Goal: Check status: Check status

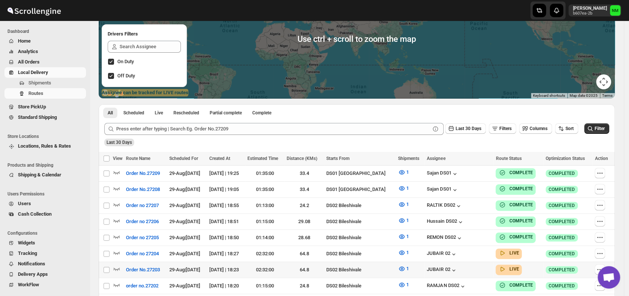
scroll to position [176, 0]
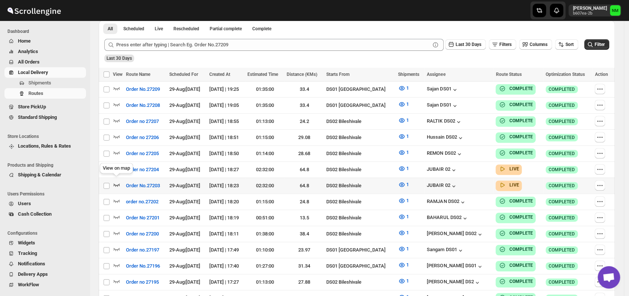
click at [119, 181] on icon "button" at bounding box center [116, 184] width 7 height 7
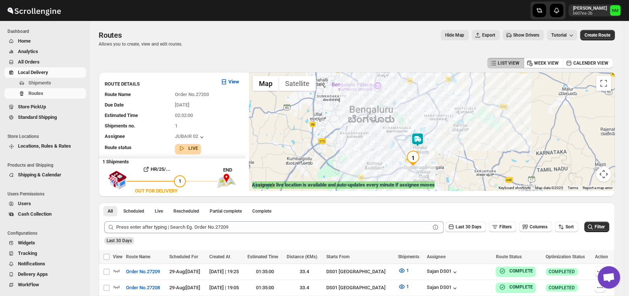
click at [419, 141] on img at bounding box center [417, 139] width 15 height 15
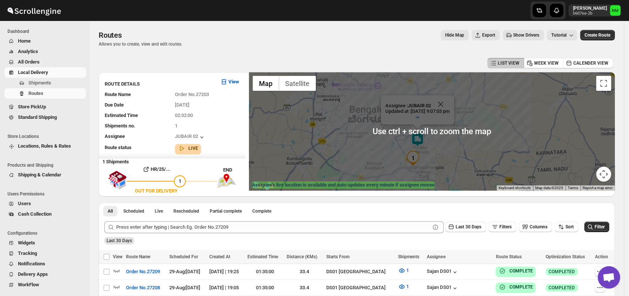
scroll to position [5, 0]
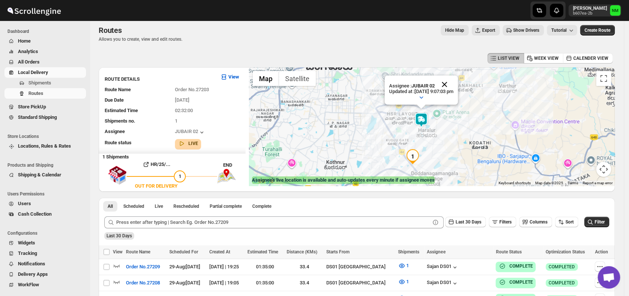
click at [454, 82] on button "Close" at bounding box center [445, 85] width 18 height 18
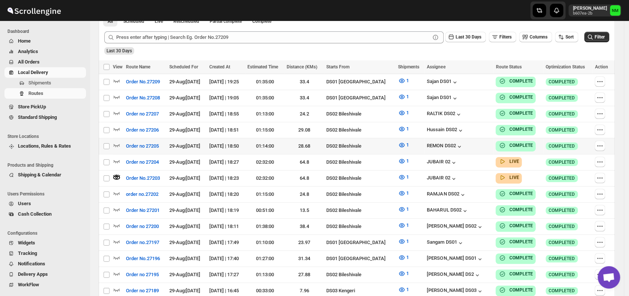
scroll to position [190, 0]
click at [119, 189] on icon "button" at bounding box center [116, 192] width 7 height 7
click at [119, 157] on icon "button" at bounding box center [116, 160] width 7 height 7
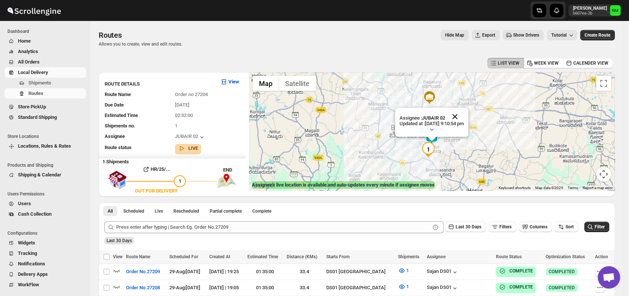
click at [464, 116] on button "Close" at bounding box center [455, 117] width 18 height 18
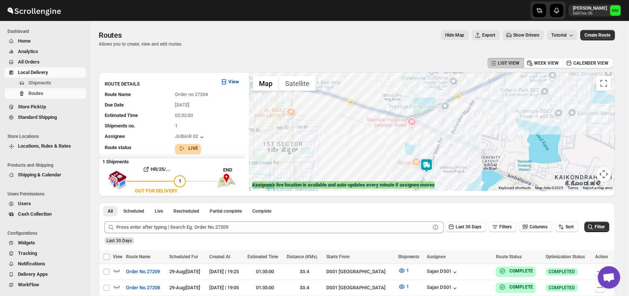
click at [431, 165] on img at bounding box center [426, 165] width 15 height 15
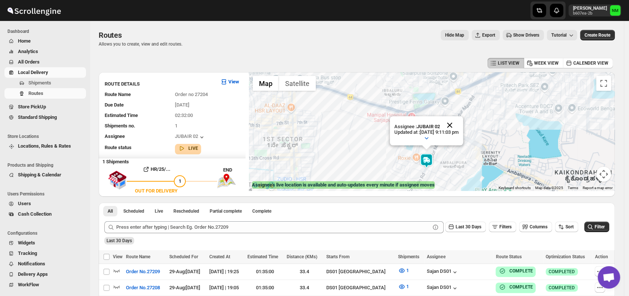
click at [459, 128] on button "Close" at bounding box center [450, 125] width 18 height 18
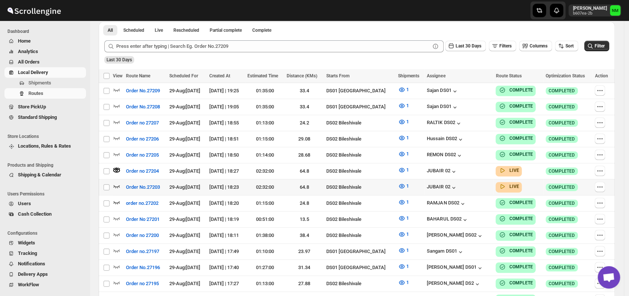
scroll to position [181, 0]
click at [118, 182] on icon "button" at bounding box center [116, 185] width 7 height 7
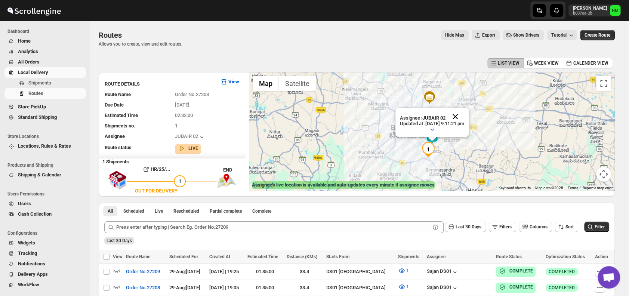
click at [464, 117] on button "Close" at bounding box center [455, 117] width 18 height 18
